Goal: Information Seeking & Learning: Learn about a topic

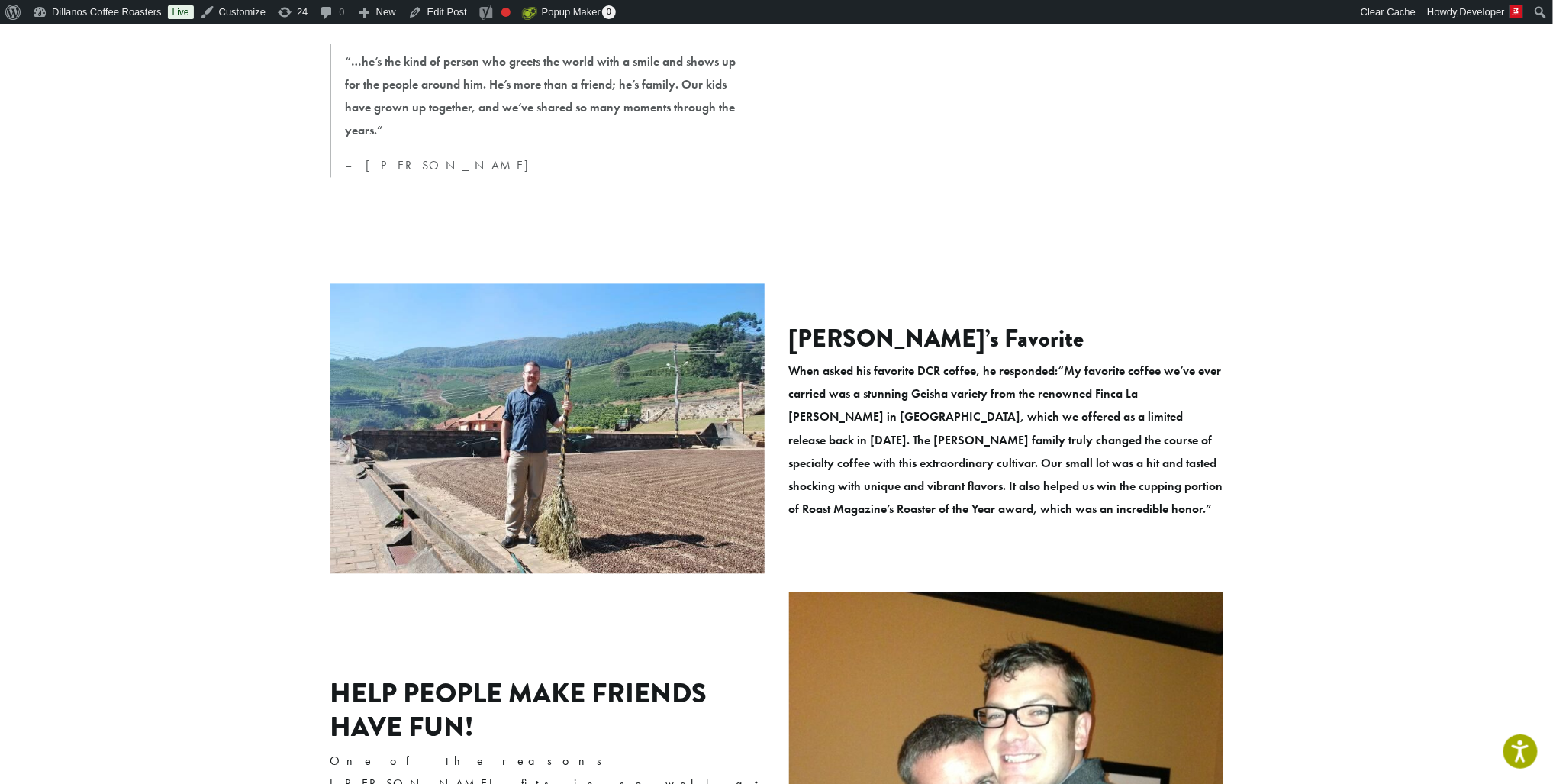
scroll to position [1455, 0]
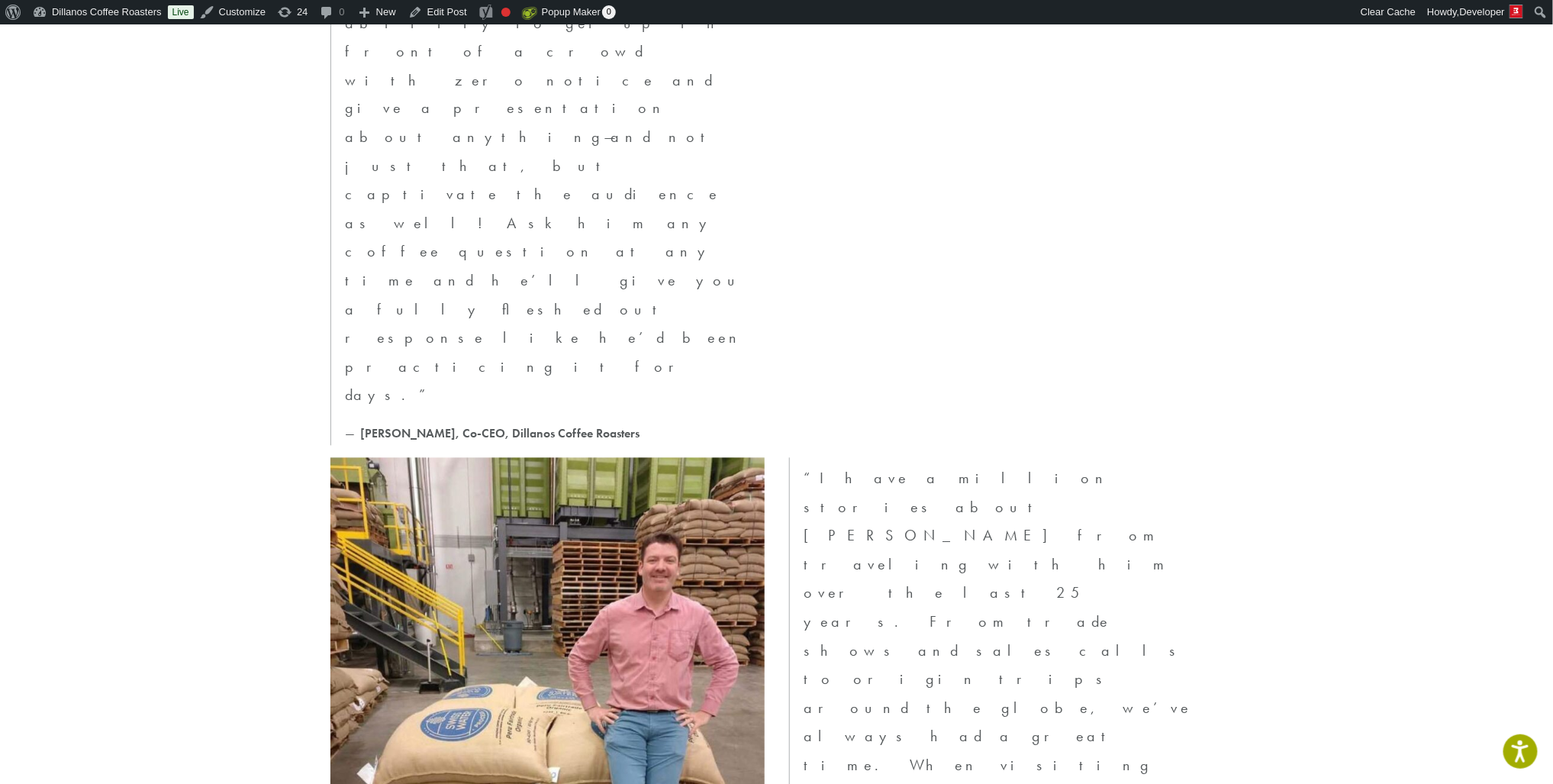
scroll to position [4089, 0]
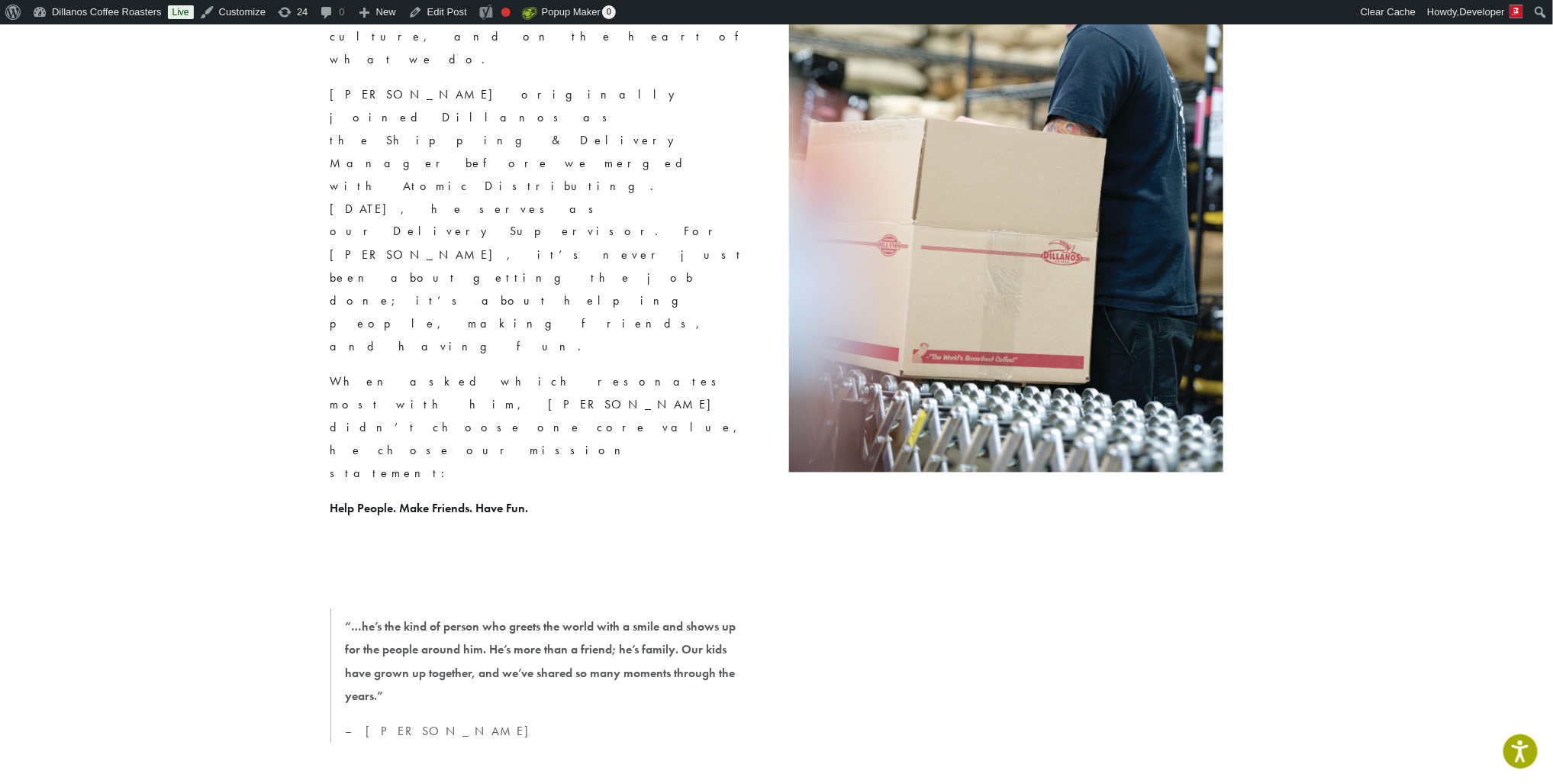
scroll to position [1131, 0]
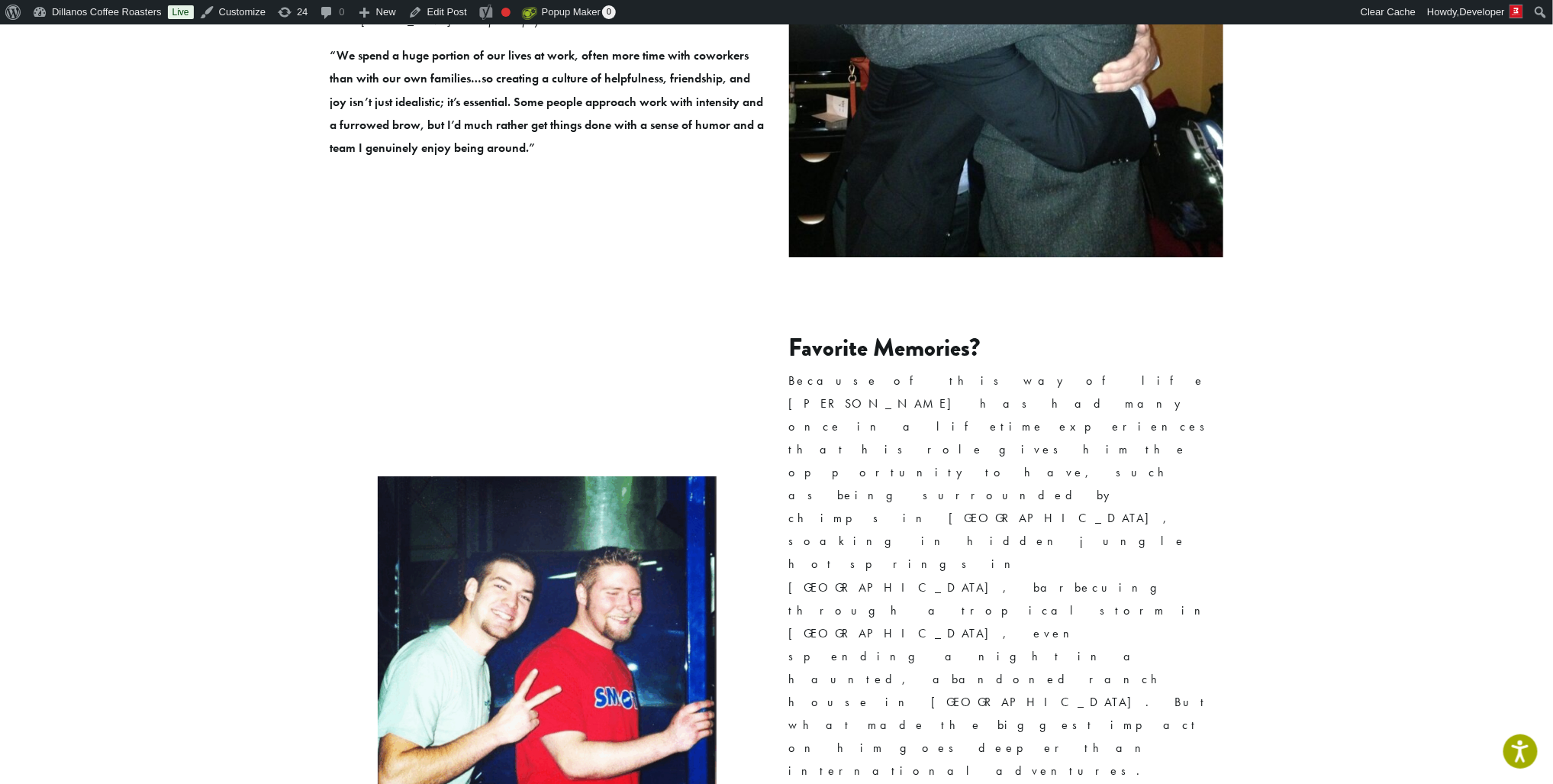
scroll to position [2537, 0]
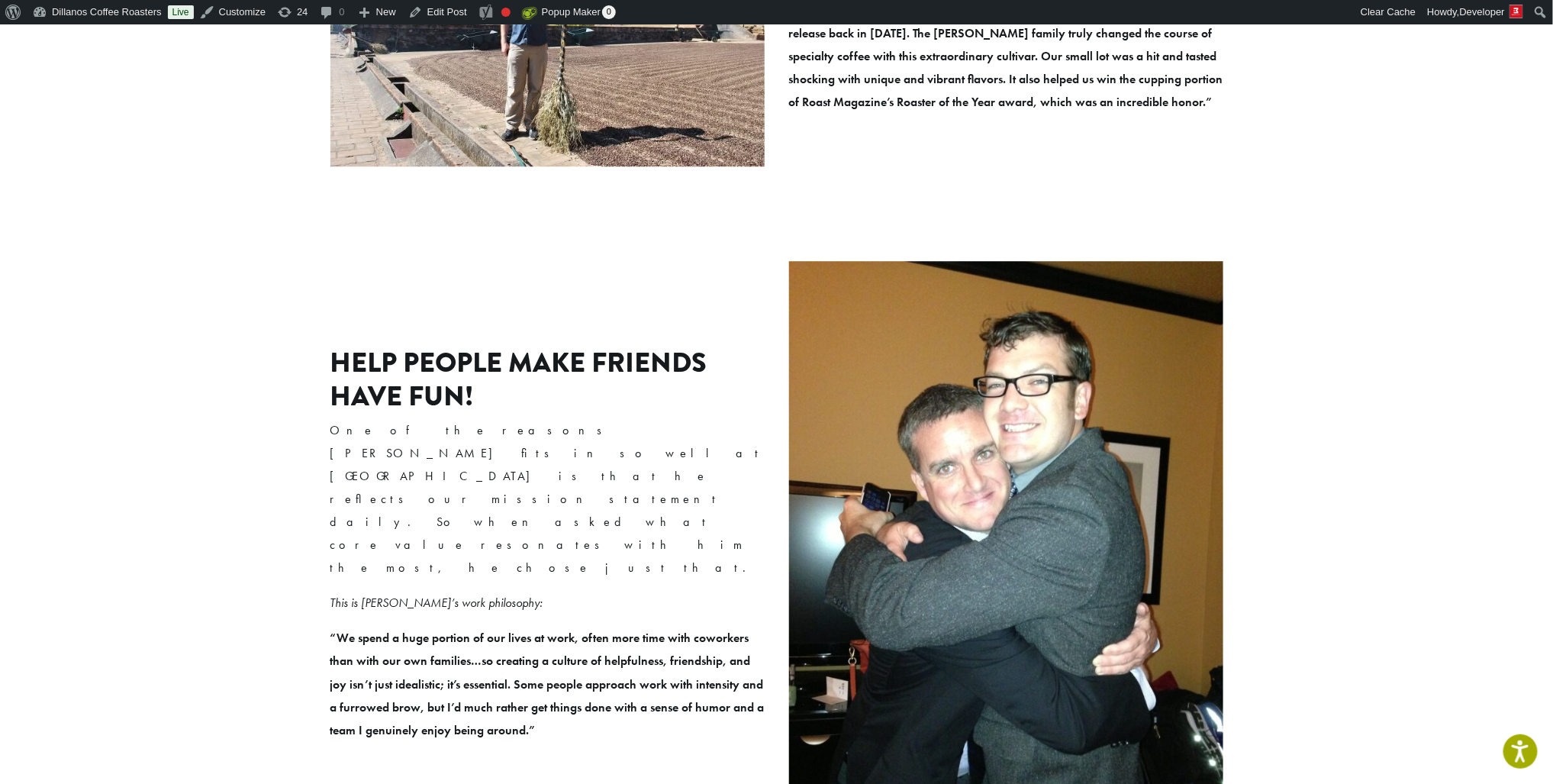
scroll to position [1660, 0]
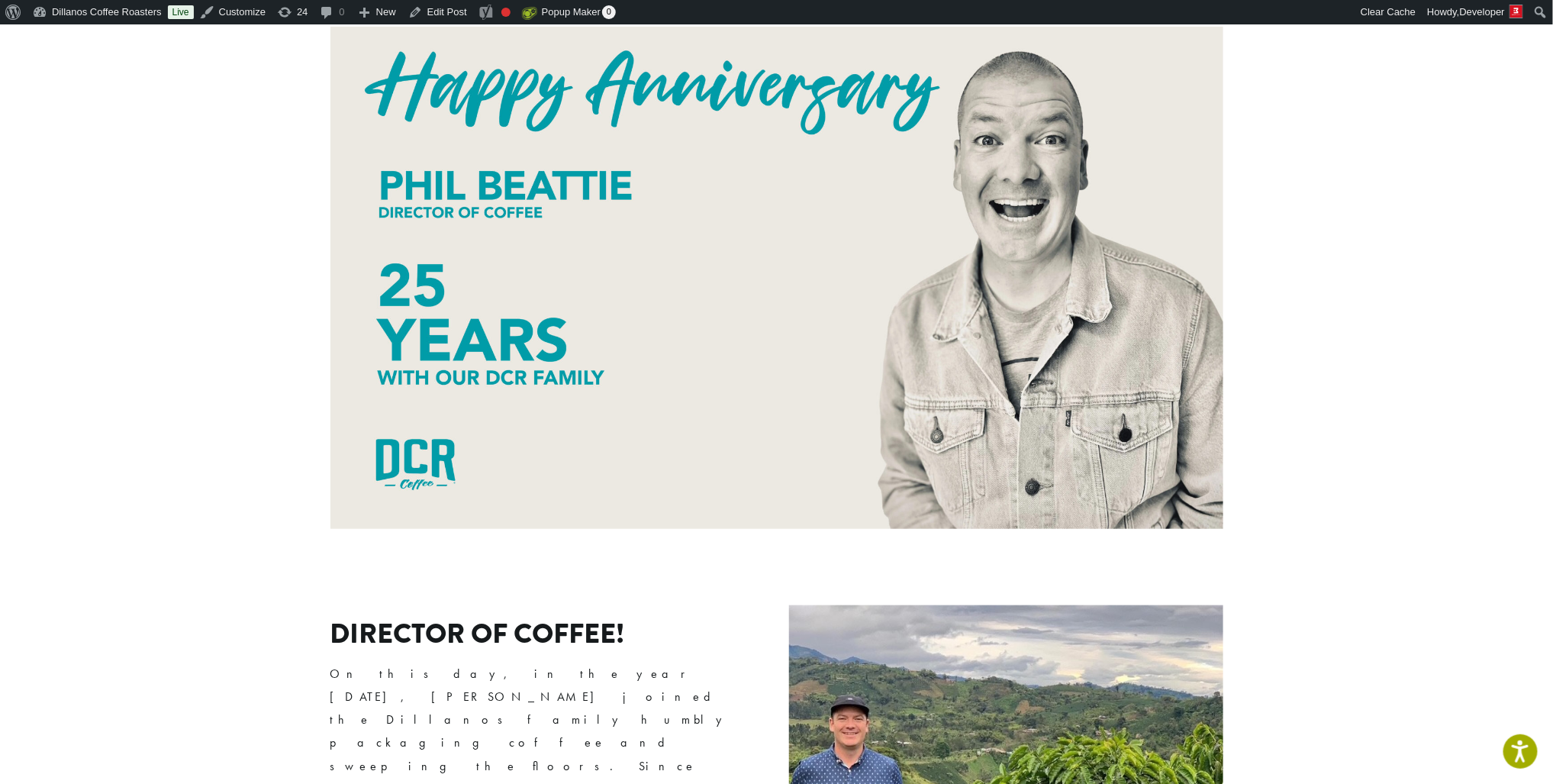
scroll to position [493, 0]
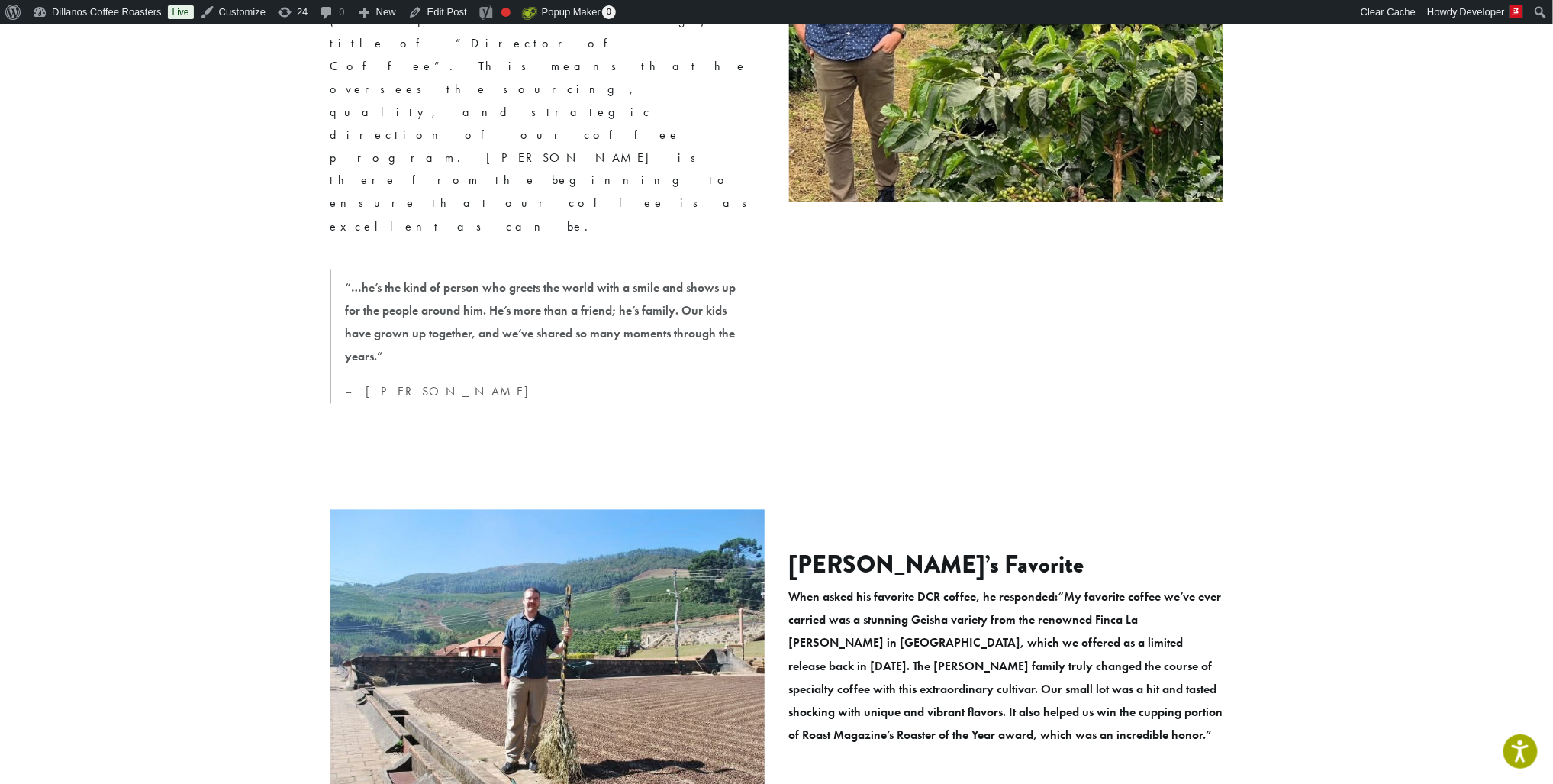
scroll to position [1272, 0]
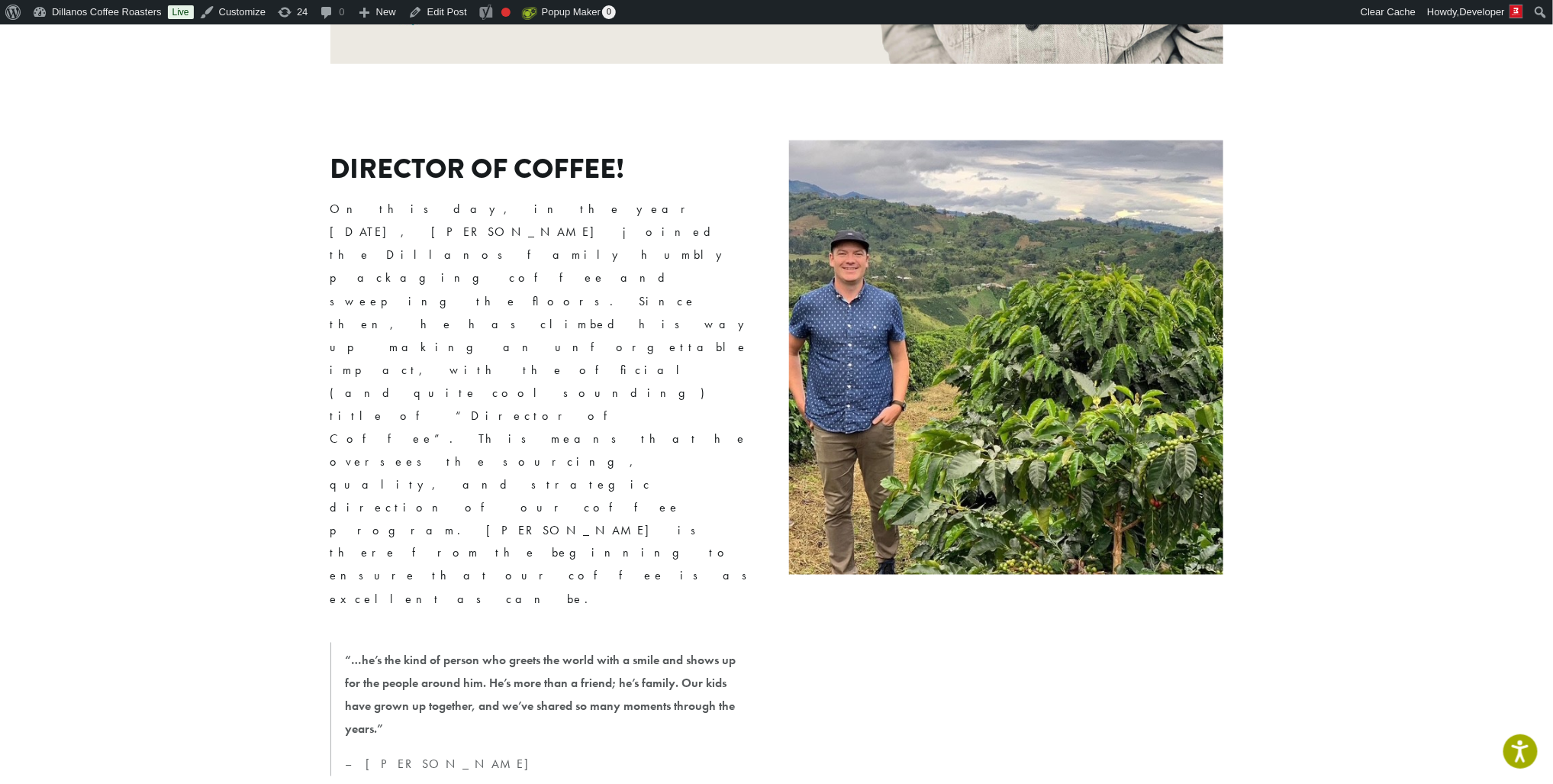
scroll to position [798, 0]
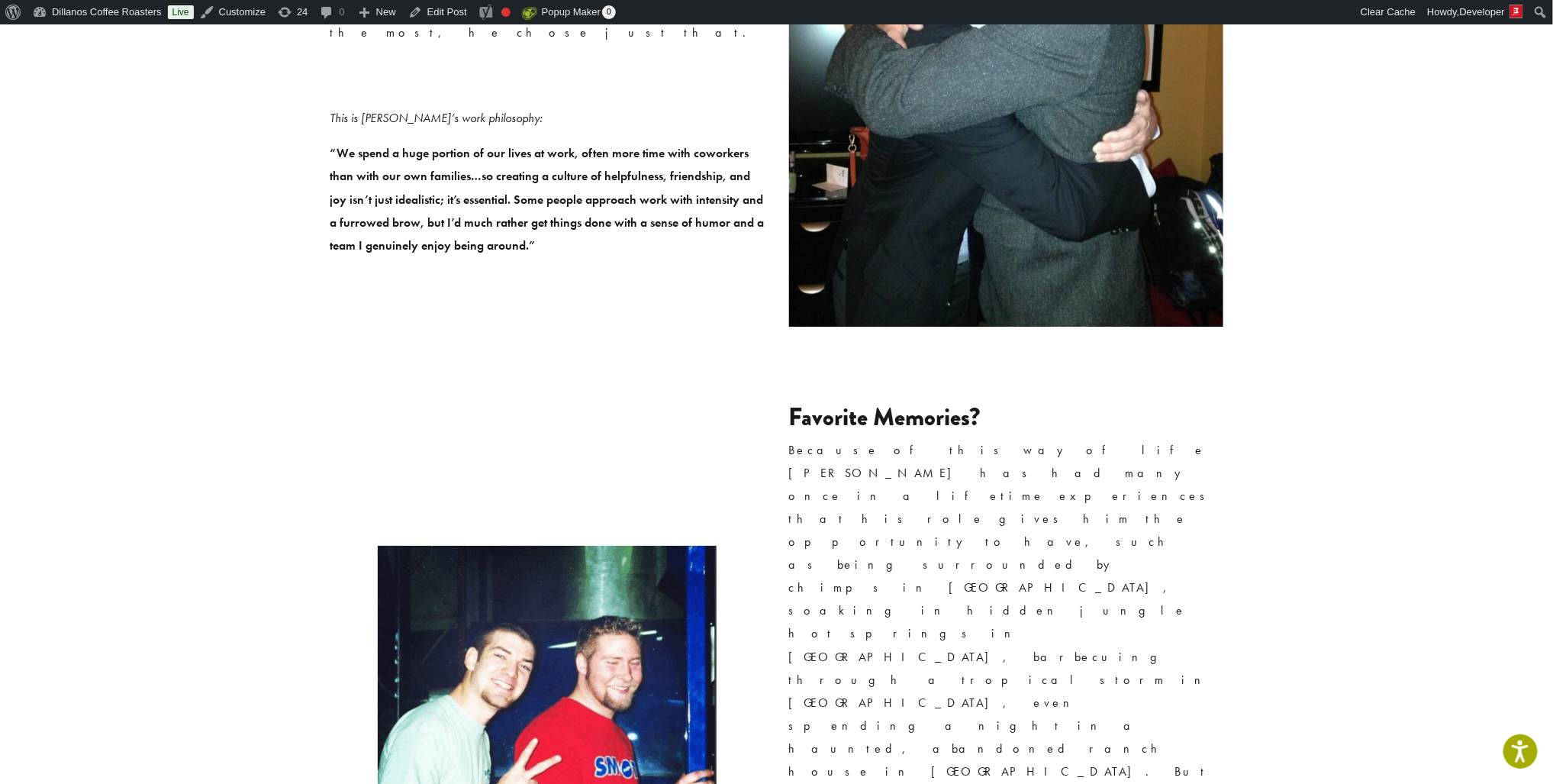
scroll to position [2453, 0]
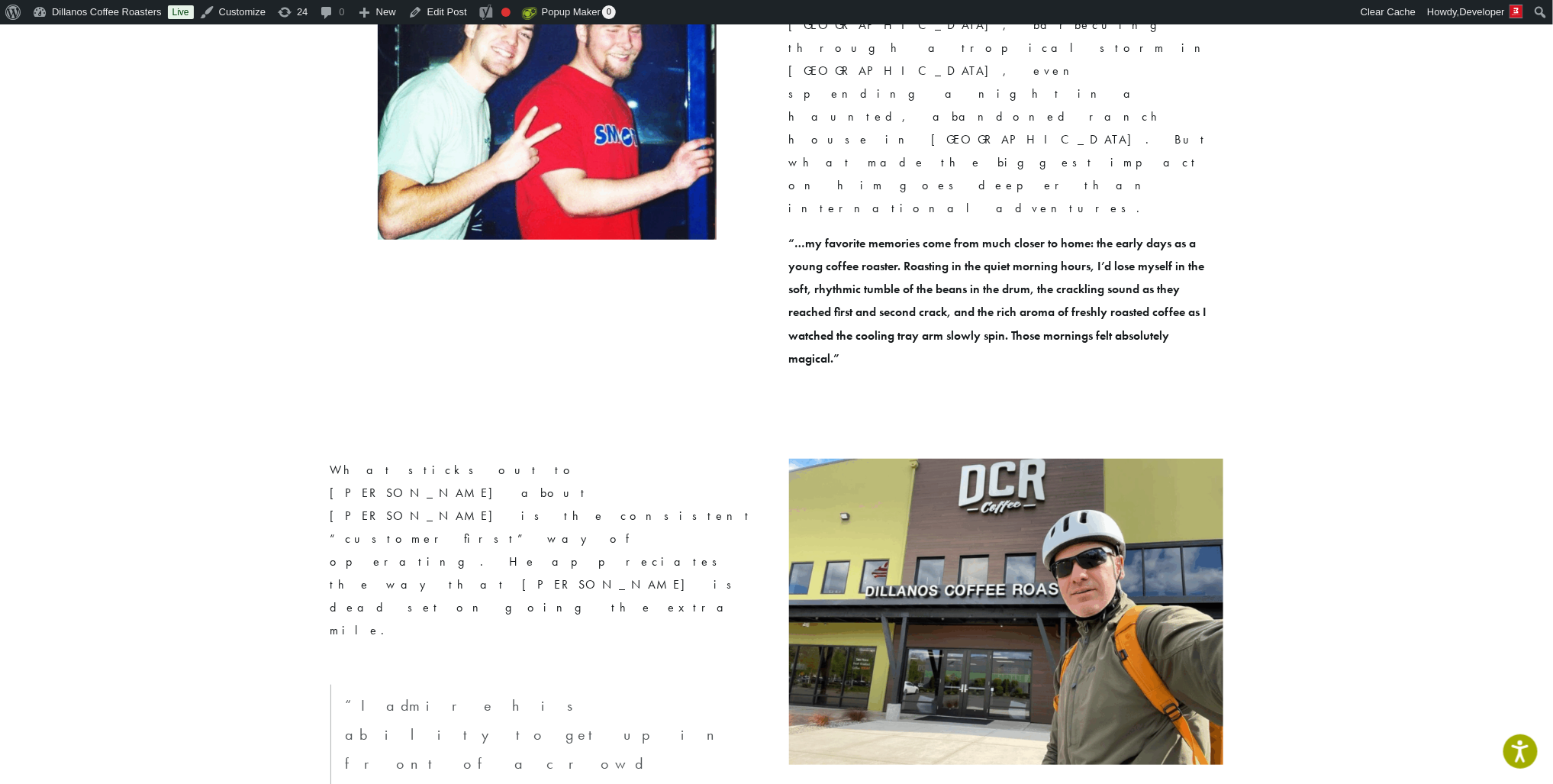
scroll to position [3140, 0]
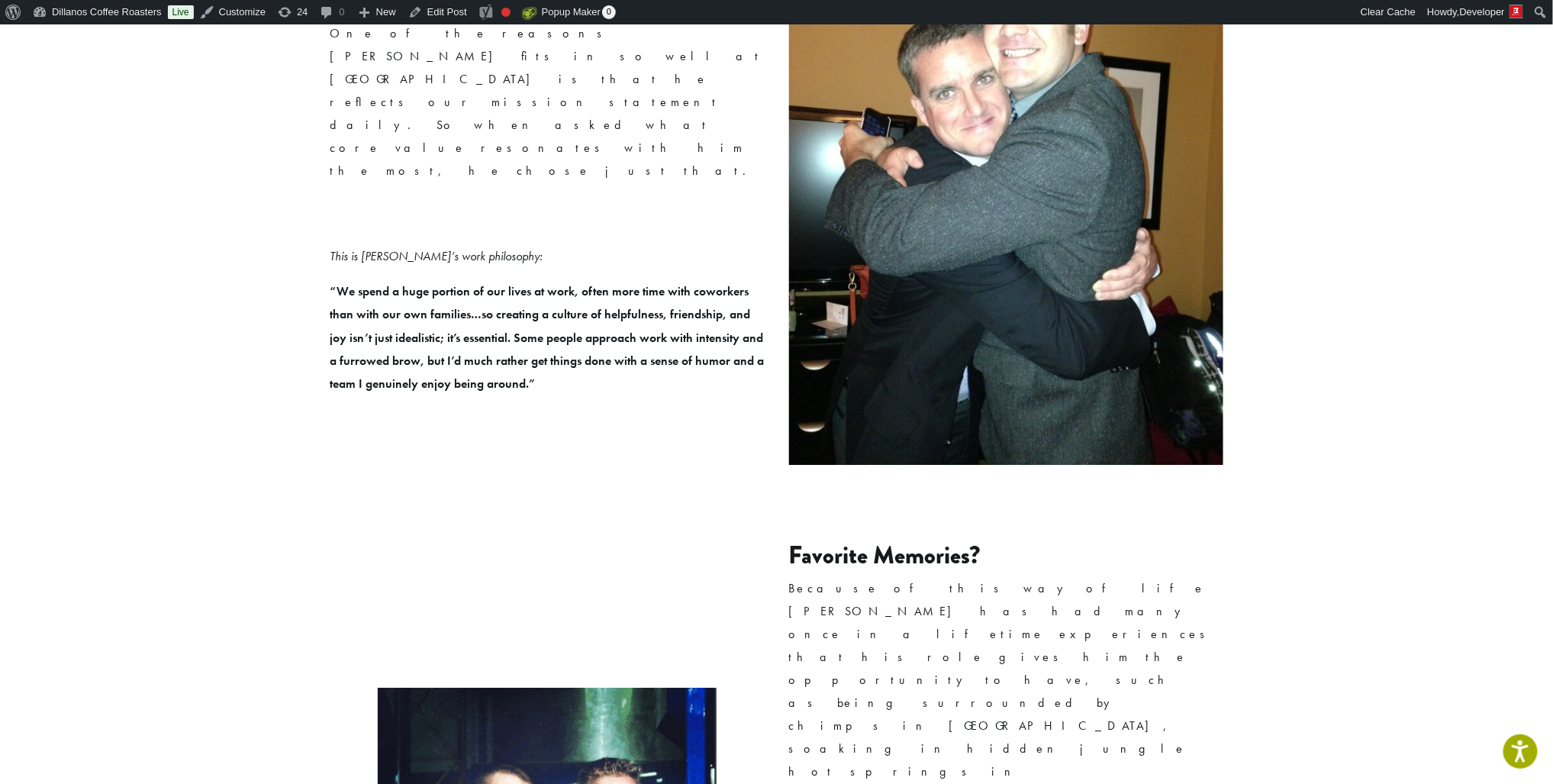
scroll to position [2287, 0]
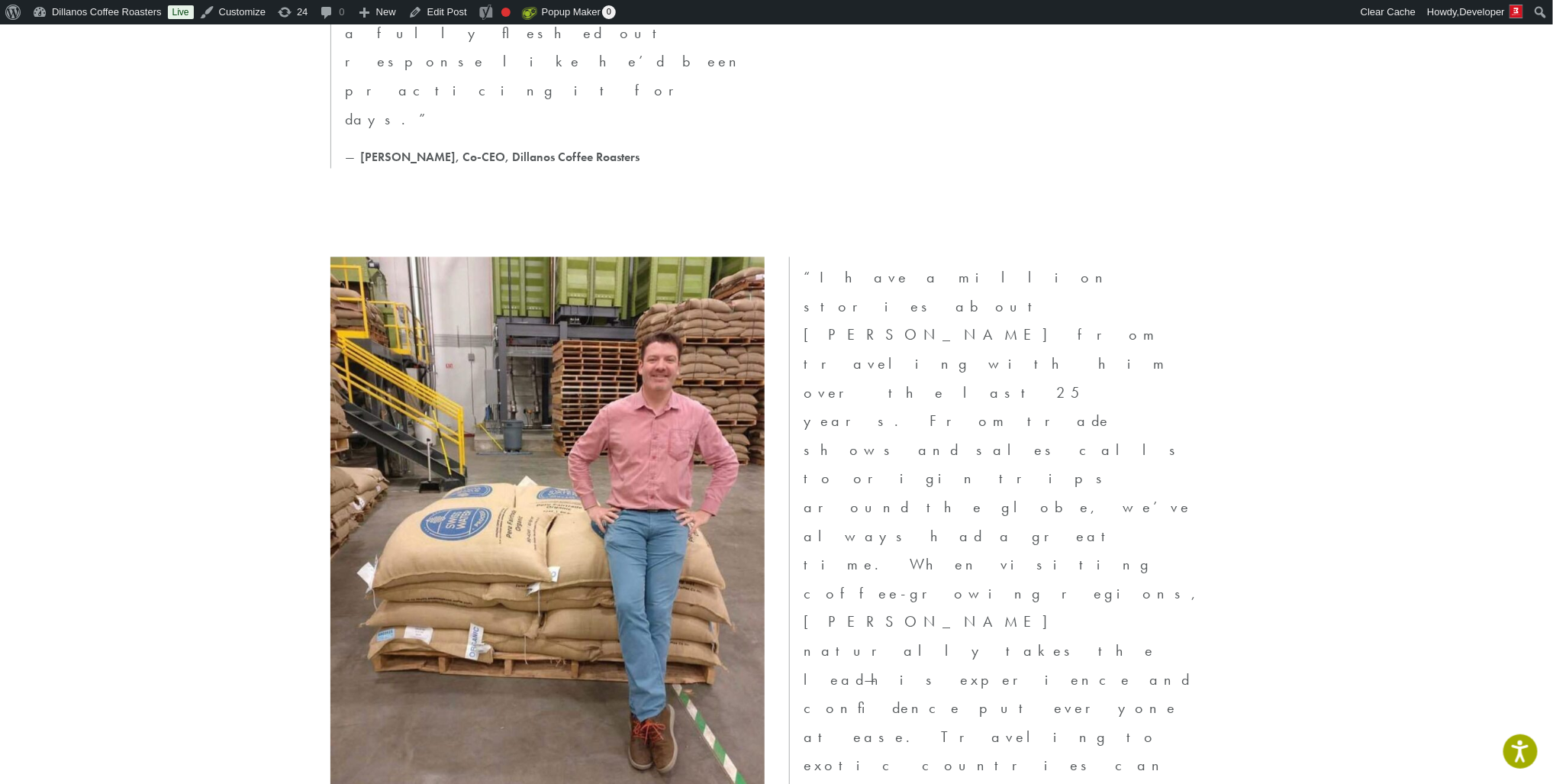
scroll to position [4044, 0]
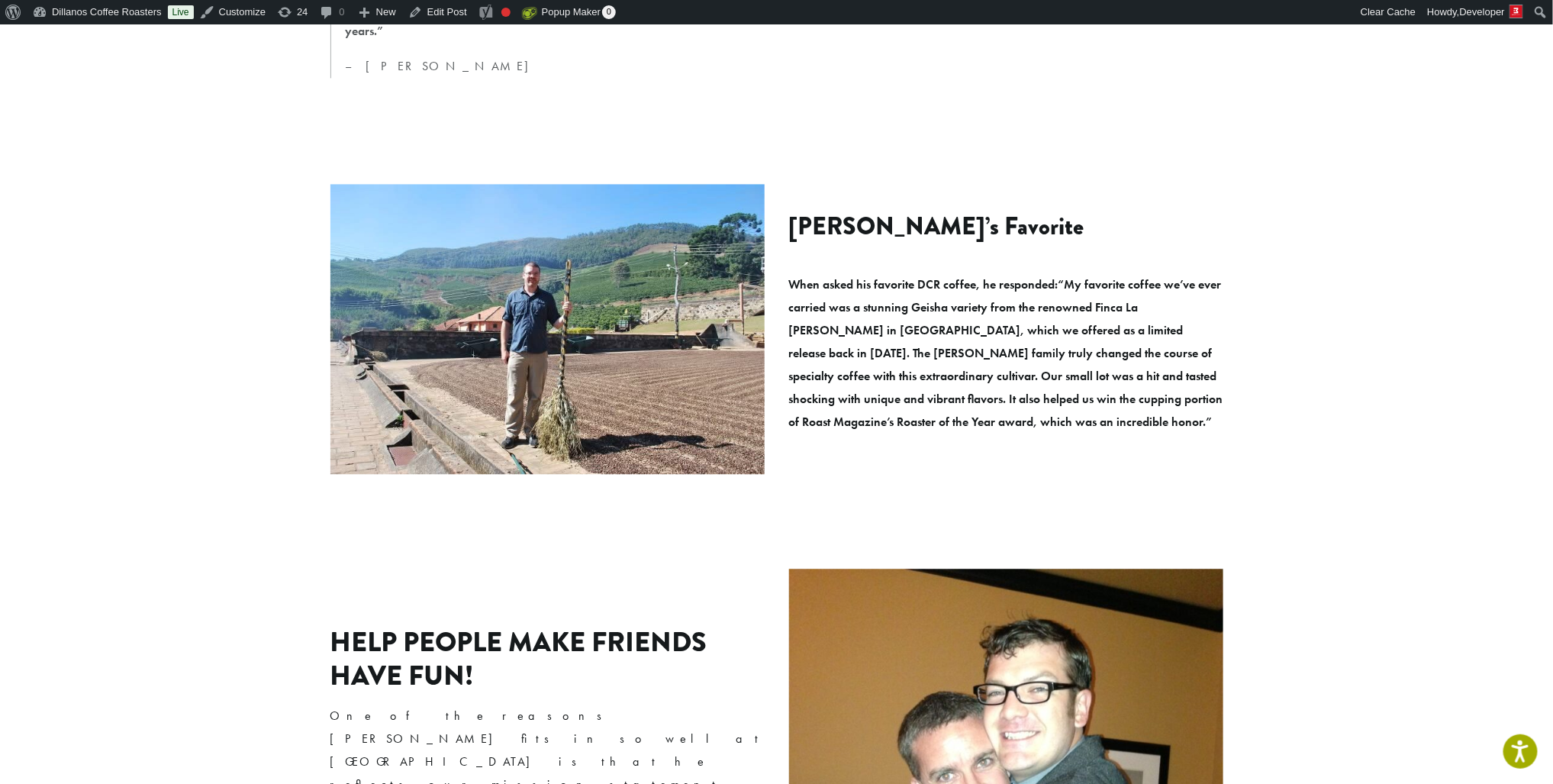
scroll to position [1706, 0]
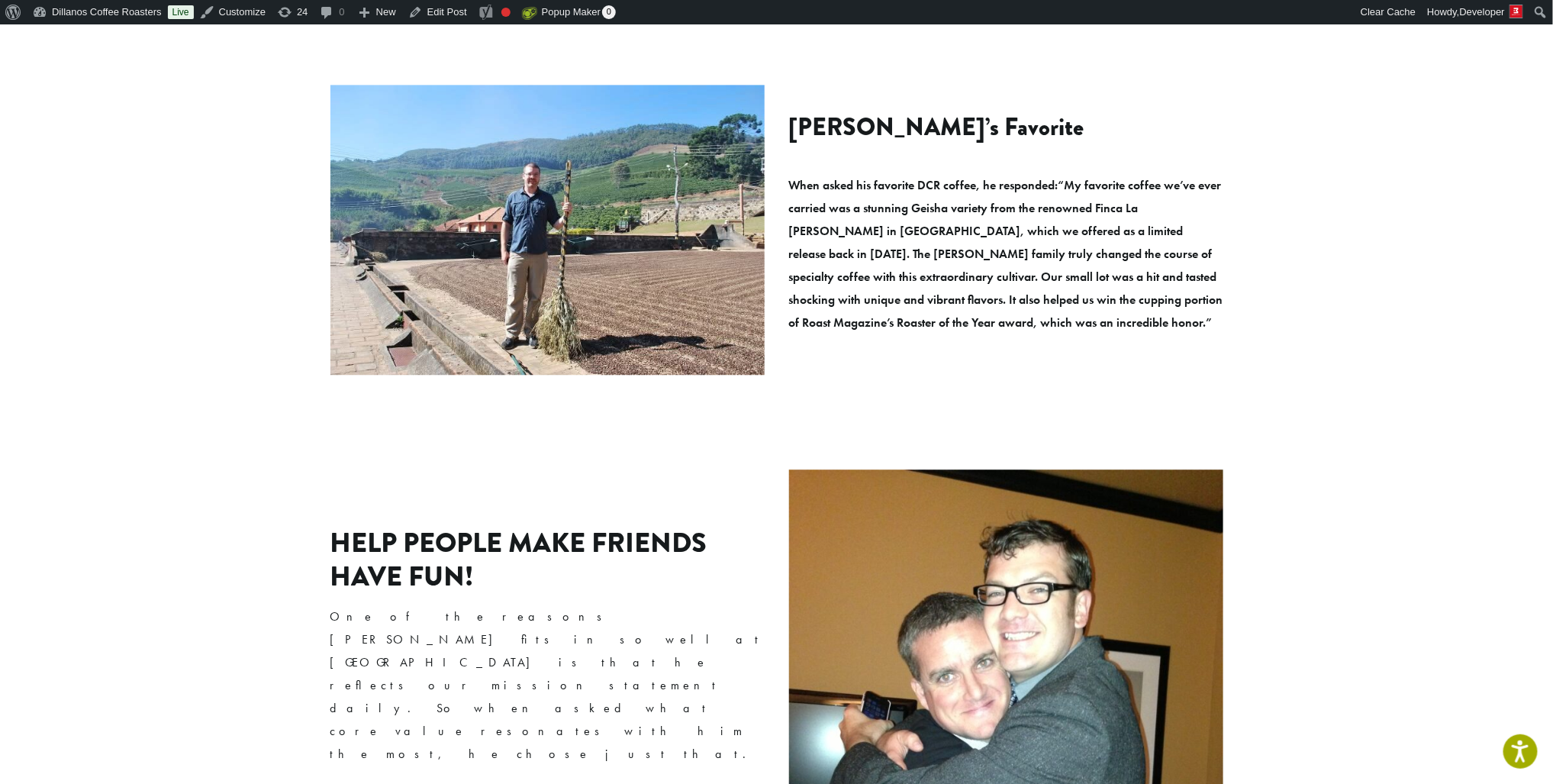
scroll to position [1618, 0]
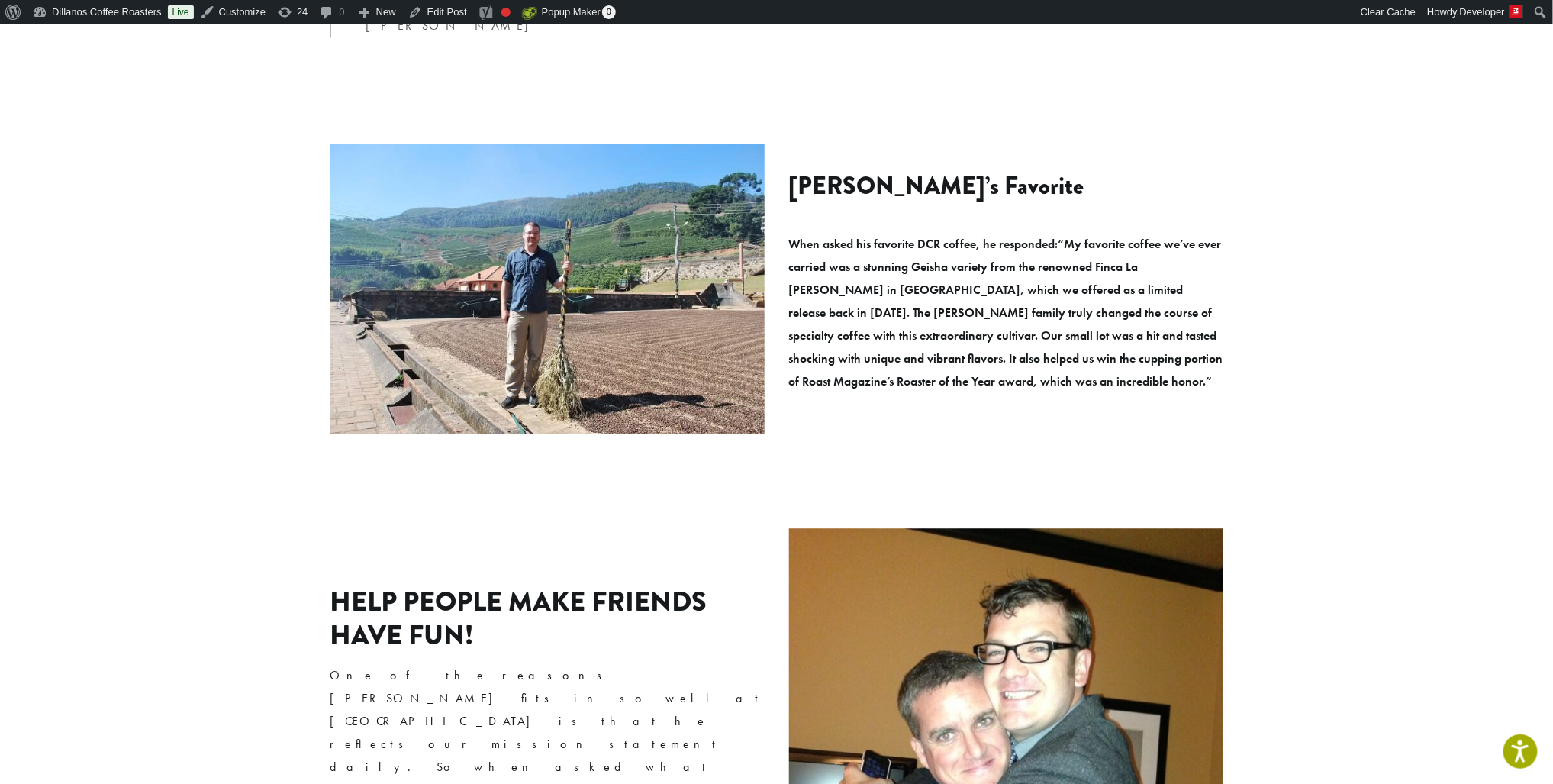
click at [347, 581] on strong "Help People Make Friends Have Fun!" at bounding box center [519, 617] width 377 height 72
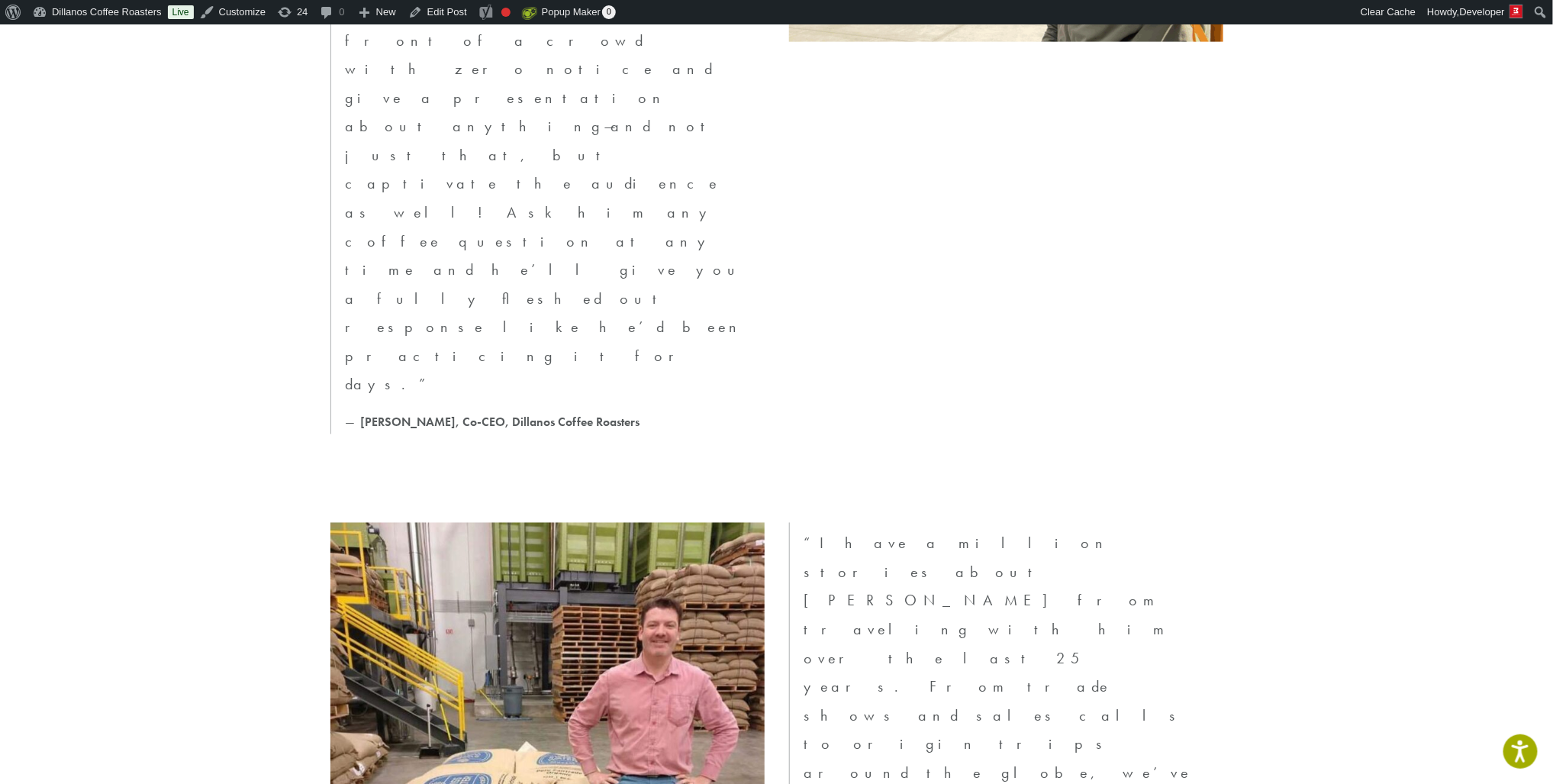
scroll to position [3823, 0]
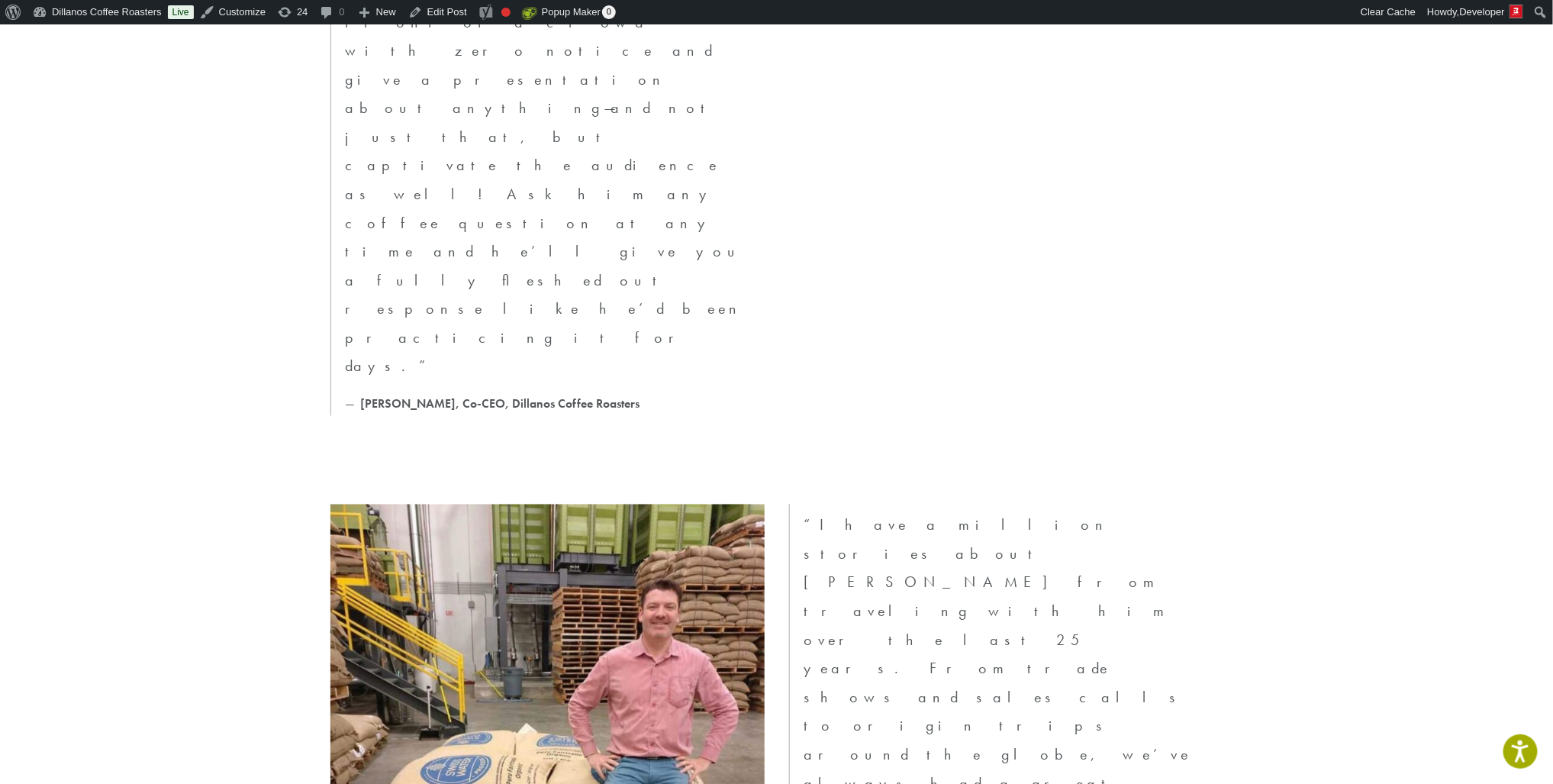
click at [465, 12] on link "Edit Post" at bounding box center [438, 12] width 71 height 24
